Goal: Task Accomplishment & Management: Manage account settings

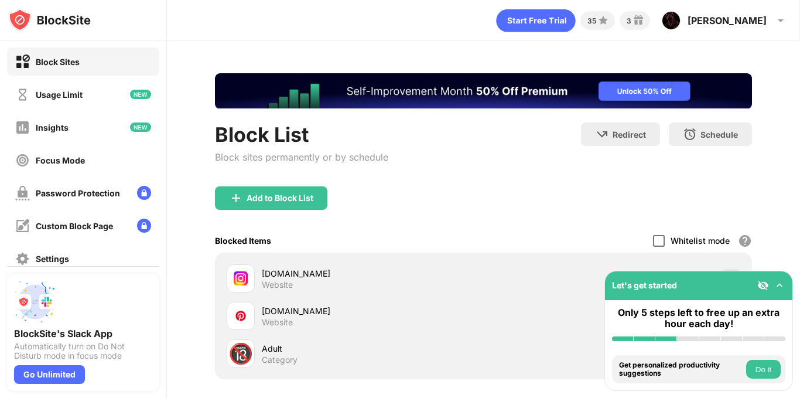
click at [654, 241] on div at bounding box center [659, 241] width 12 height 12
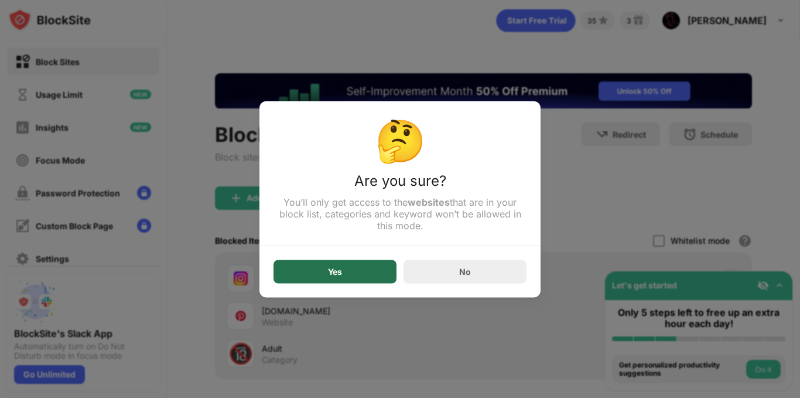
click at [368, 266] on div "Yes" at bounding box center [334, 270] width 123 height 23
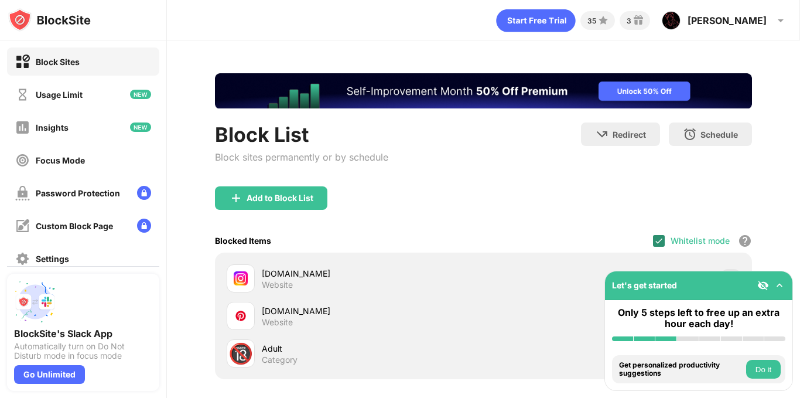
click at [654, 242] on img at bounding box center [658, 240] width 9 height 9
click at [653, 240] on div at bounding box center [659, 241] width 12 height 12
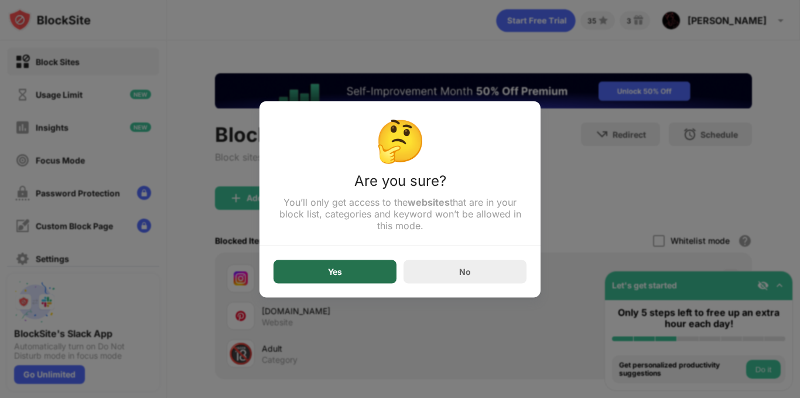
click at [365, 278] on div "Yes" at bounding box center [334, 270] width 123 height 23
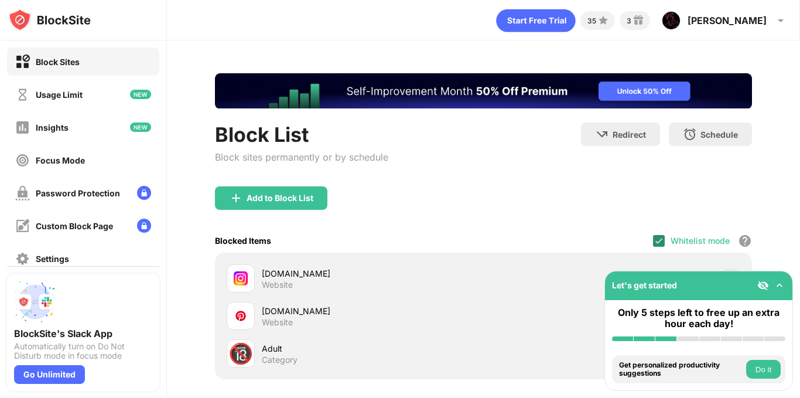
click at [655, 245] on img at bounding box center [658, 240] width 9 height 9
click at [653, 240] on div at bounding box center [659, 241] width 12 height 12
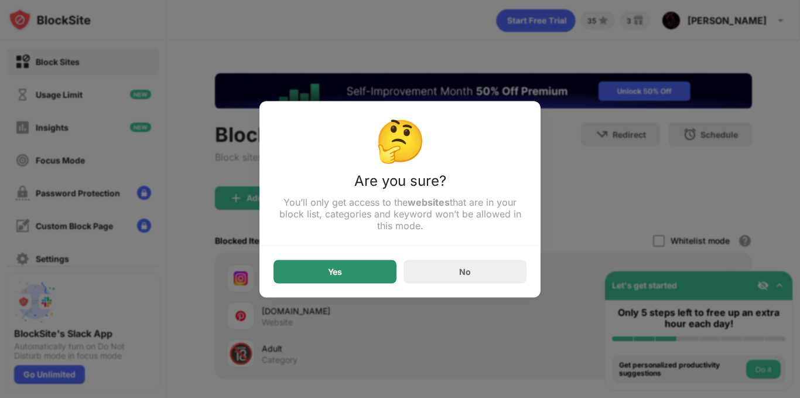
click at [365, 268] on div "Yes" at bounding box center [334, 270] width 123 height 23
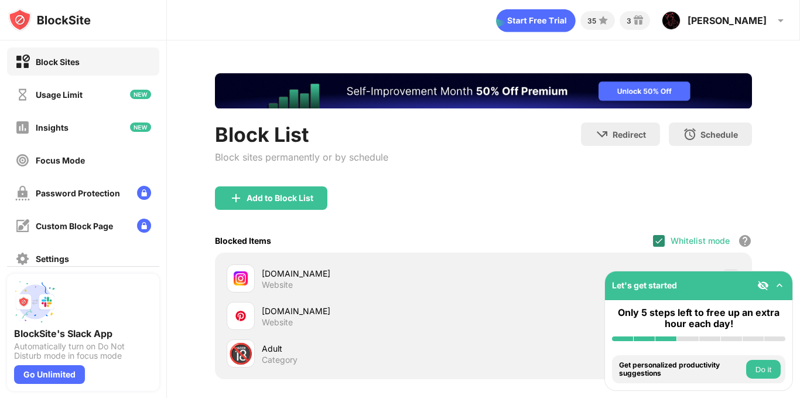
click at [653, 241] on div at bounding box center [659, 241] width 12 height 12
click at [653, 239] on div at bounding box center [659, 241] width 12 height 12
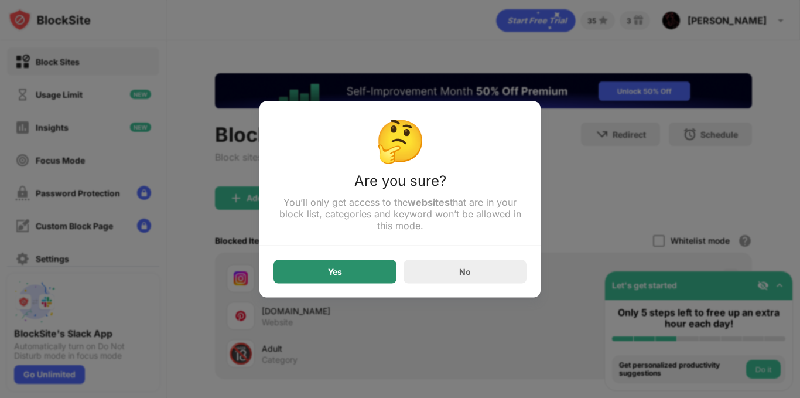
click at [369, 265] on div "Yes" at bounding box center [334, 270] width 123 height 23
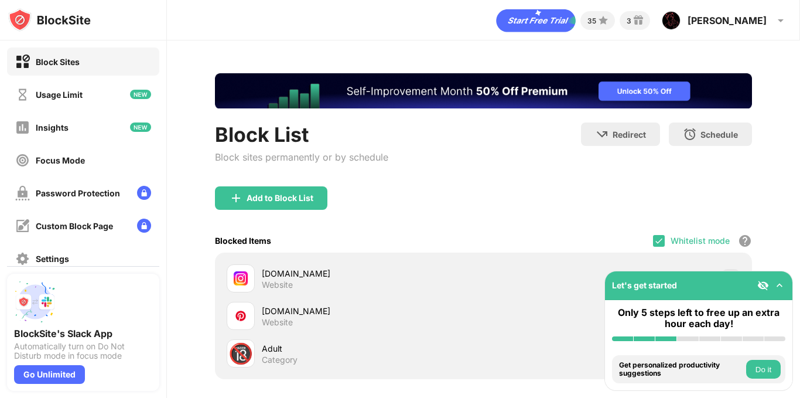
click at [641, 232] on div "Blocked Items Whitelist mode Block all websites except for those in your whitel…" at bounding box center [483, 240] width 537 height 24
click at [654, 240] on img at bounding box center [658, 240] width 9 height 9
